Goal: Task Accomplishment & Management: Manage account settings

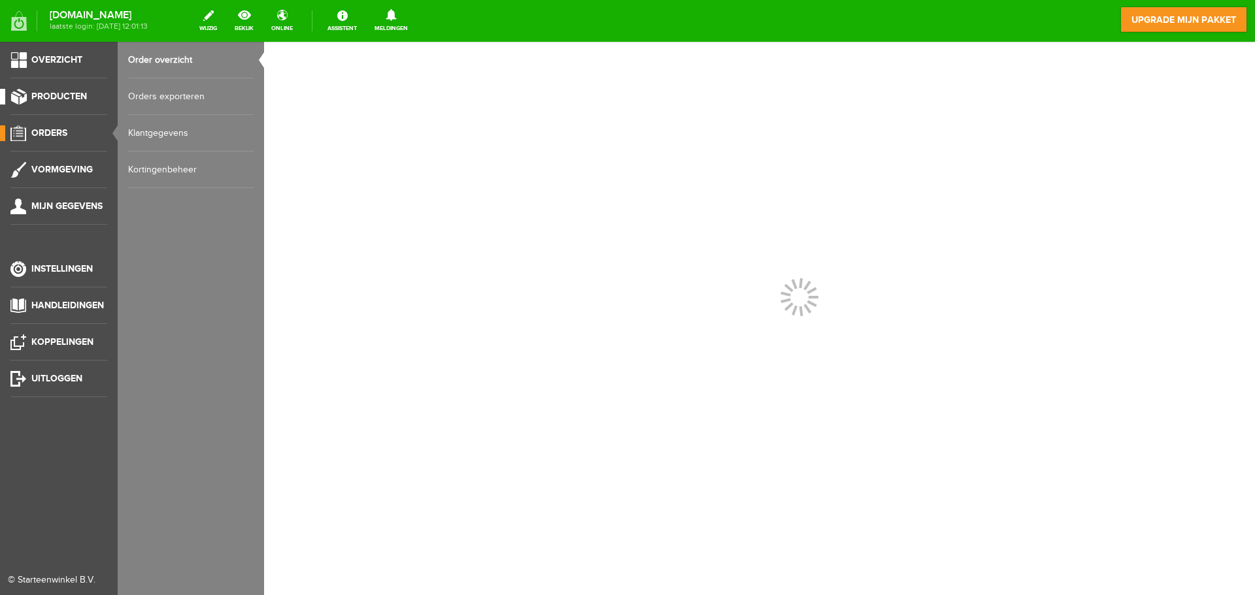
click at [63, 94] on span "Producten" at bounding box center [59, 96] width 56 height 11
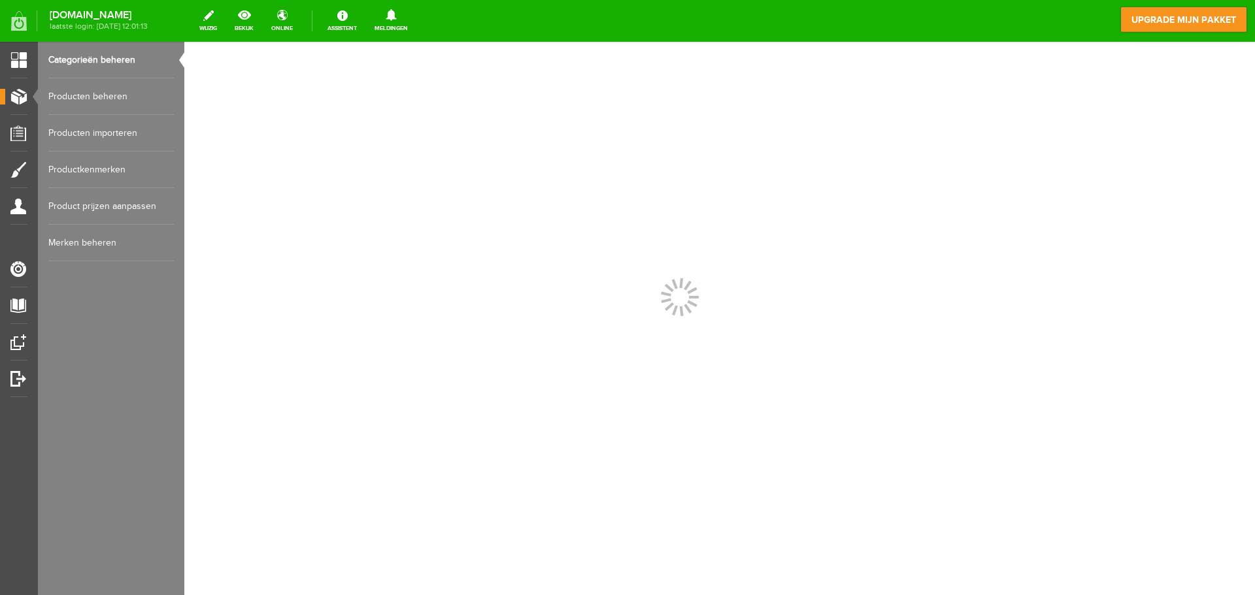
click at [101, 94] on link "Producten beheren" at bounding box center [110, 96] width 125 height 37
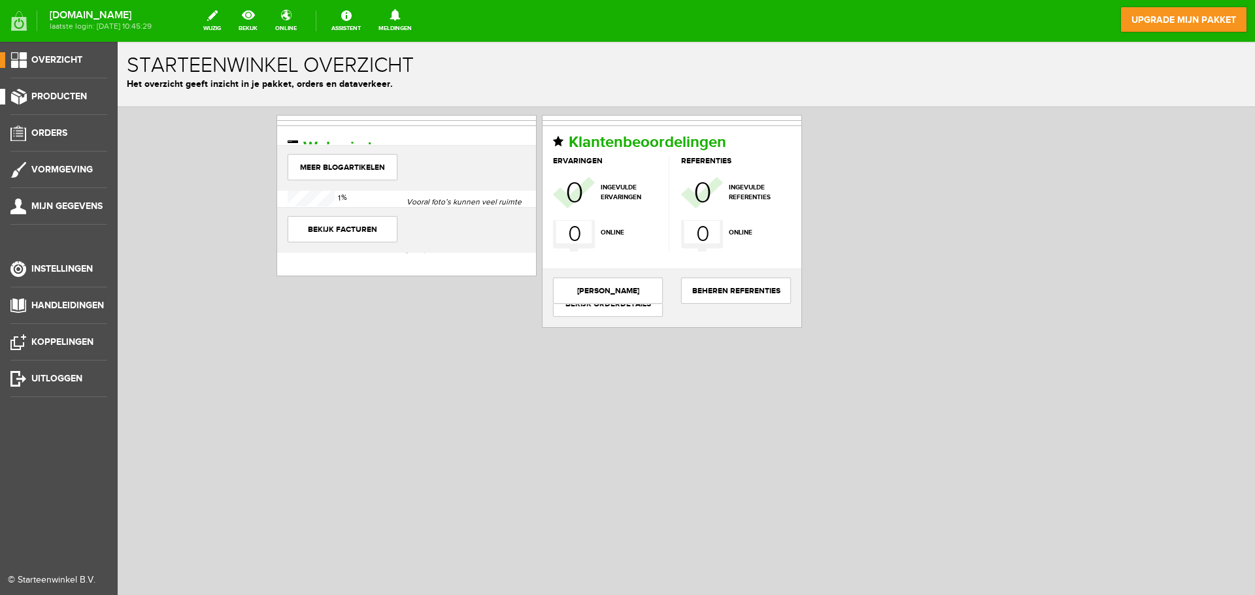
click at [48, 93] on span "Producten" at bounding box center [59, 96] width 56 height 11
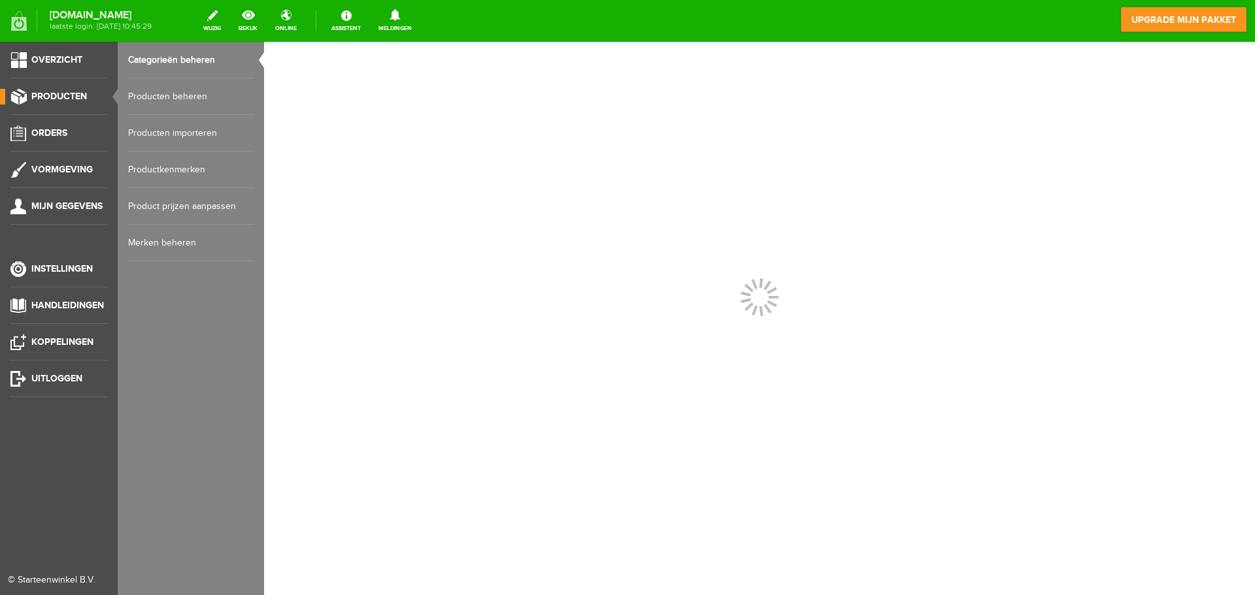
click at [183, 97] on link "Producten beheren" at bounding box center [190, 96] width 125 height 37
